Goal: Task Accomplishment & Management: Manage account settings

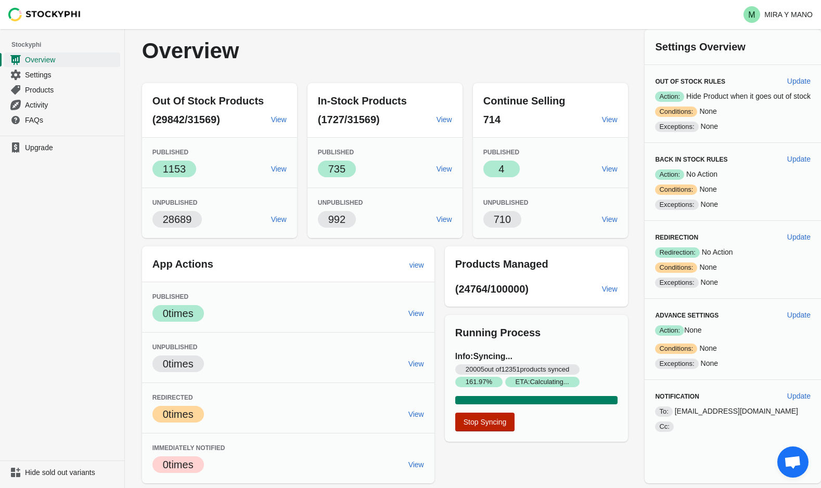
click at [488, 423] on span "Stop Syncing" at bounding box center [485, 422] width 43 height 8
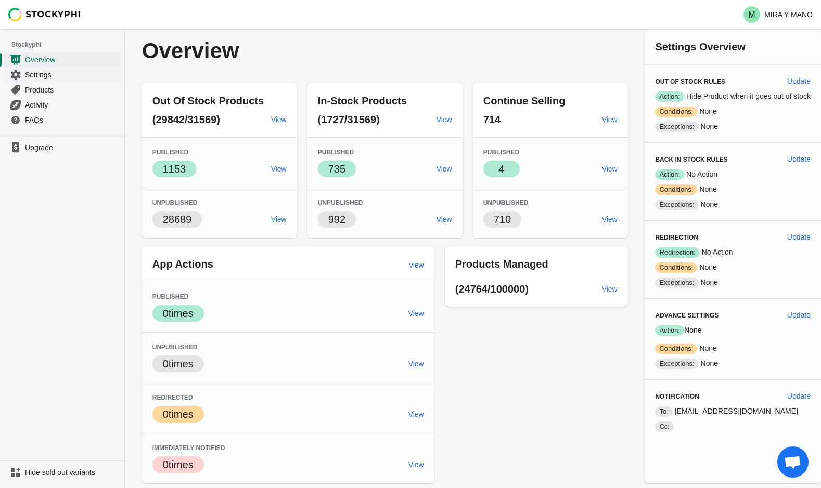
click at [53, 76] on span "Settings" at bounding box center [71, 75] width 93 height 10
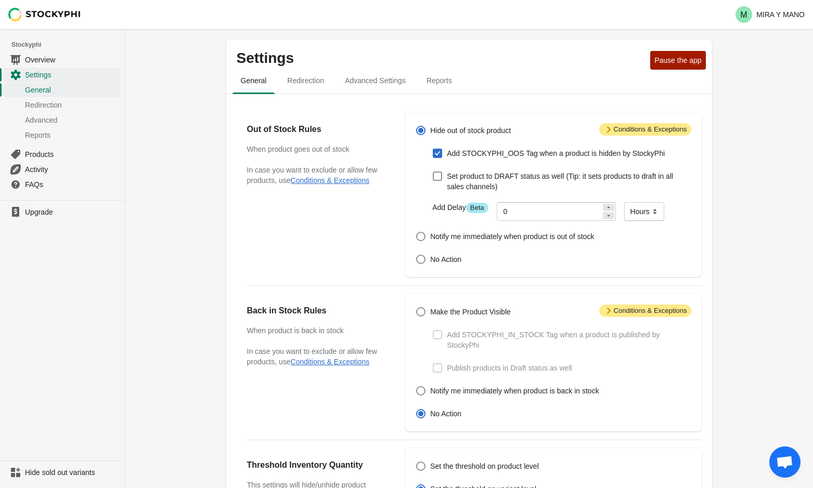
click at [683, 50] on div "Settings Pause the app" at bounding box center [464, 54] width 473 height 25
click at [678, 61] on span "Pause the app" at bounding box center [677, 60] width 47 height 8
